Goal: Information Seeking & Learning: Compare options

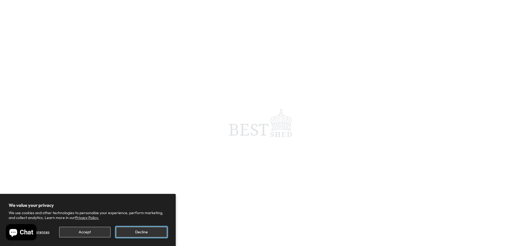
click at [150, 233] on button "Decline" at bounding box center [141, 232] width 51 height 11
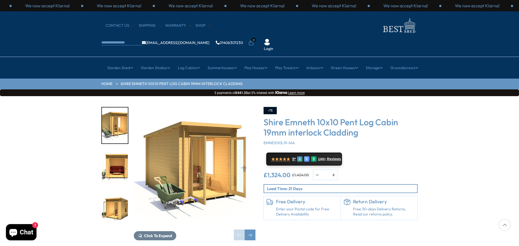
click at [118, 150] on img "2 / 12" at bounding box center [115, 168] width 26 height 36
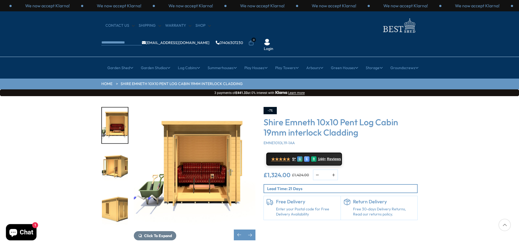
click at [122, 199] on img "4 / 12" at bounding box center [115, 210] width 26 height 36
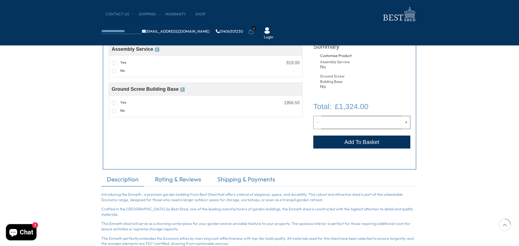
scroll to position [216, 0]
click at [185, 182] on link "Rating & Reviews" at bounding box center [177, 181] width 57 height 11
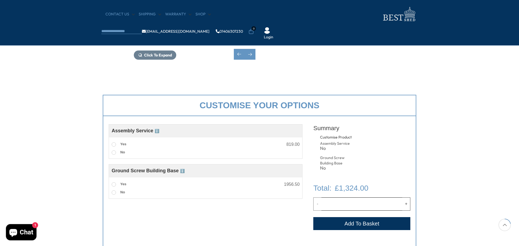
scroll to position [0, 0]
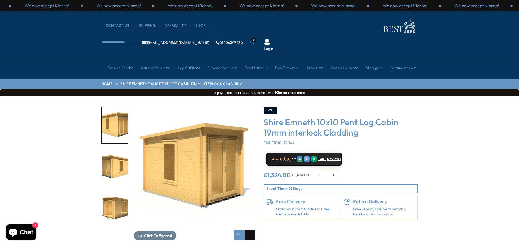
click at [249, 230] on div "Next slide" at bounding box center [249, 235] width 11 height 11
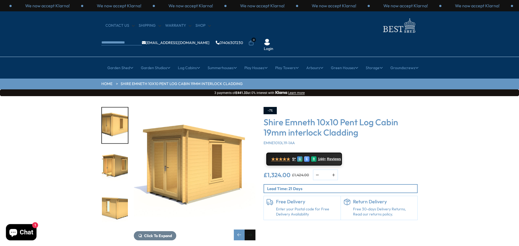
click at [249, 230] on div "Next slide" at bounding box center [249, 235] width 11 height 11
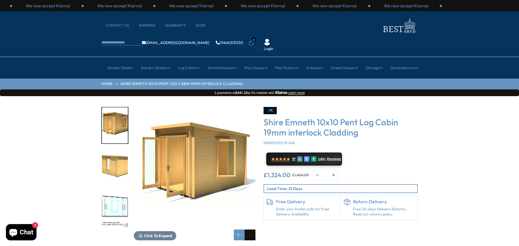
click at [249, 230] on div "Next slide" at bounding box center [249, 235] width 11 height 11
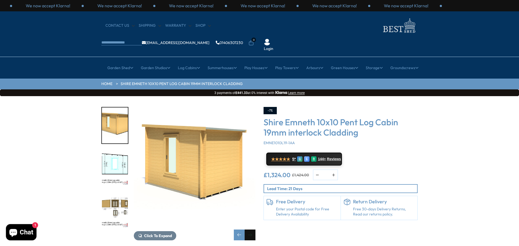
click at [249, 230] on div "Next slide" at bounding box center [249, 235] width 11 height 11
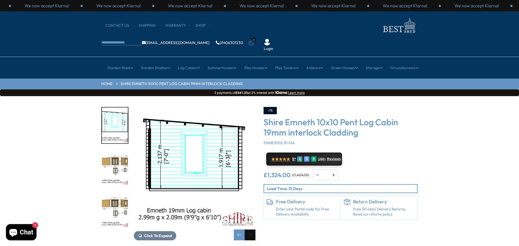
click at [249, 230] on div "Next slide" at bounding box center [249, 235] width 11 height 11
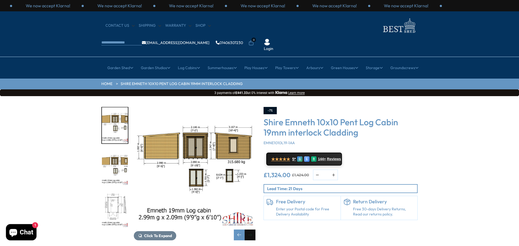
click at [249, 230] on div "Next slide" at bounding box center [249, 235] width 11 height 11
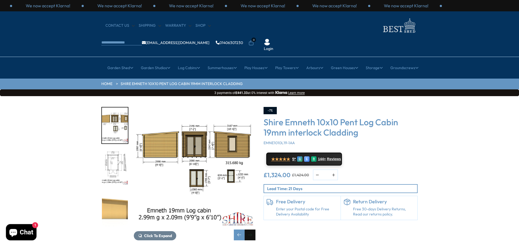
click at [249, 230] on div "Next slide" at bounding box center [249, 235] width 11 height 11
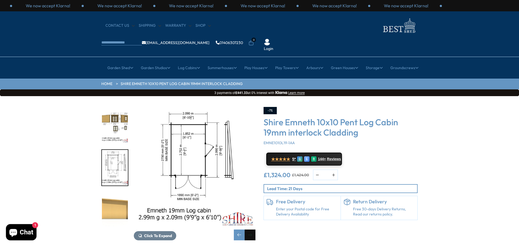
click at [249, 230] on div "Next slide" at bounding box center [249, 235] width 11 height 11
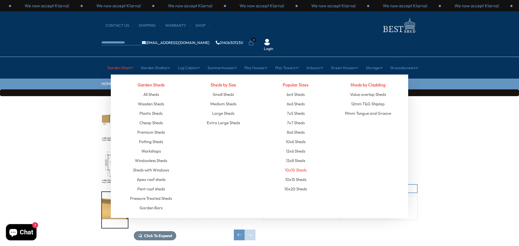
click at [300, 165] on link "10x10 Sheds" at bounding box center [296, 169] width 22 height 9
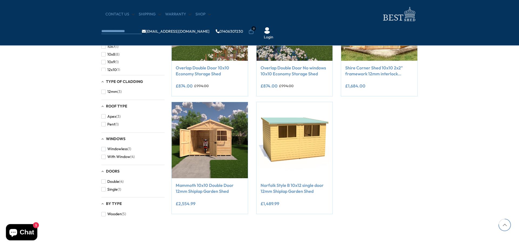
scroll to position [270, 0]
